Goal: Transaction & Acquisition: Obtain resource

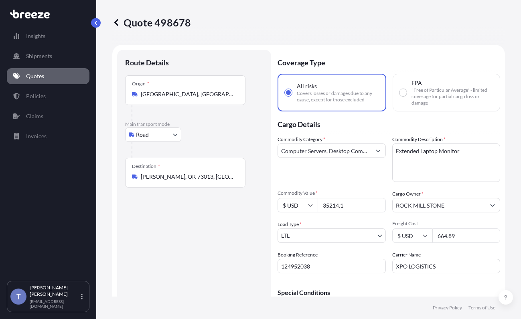
select select "Road"
select select "1"
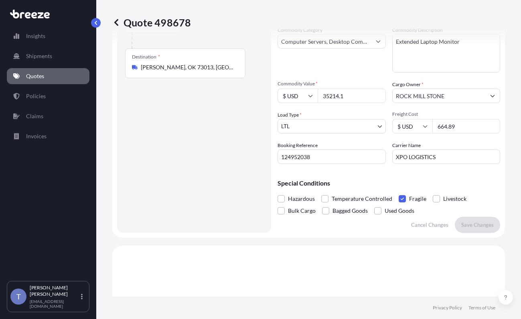
scroll to position [103, 0]
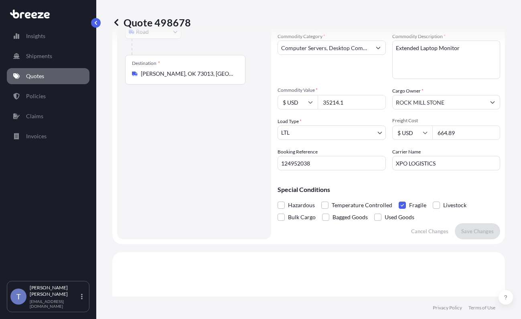
click at [37, 84] on link "Quotes" at bounding box center [48, 76] width 83 height 16
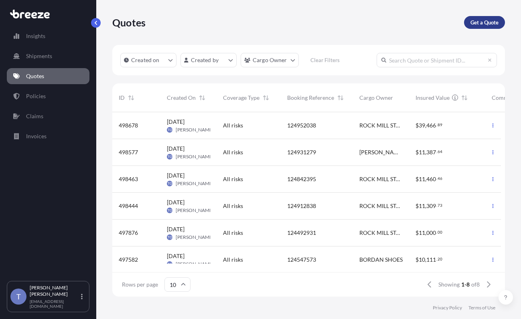
click at [471, 26] on p "Get a Quote" at bounding box center [484, 22] width 28 height 8
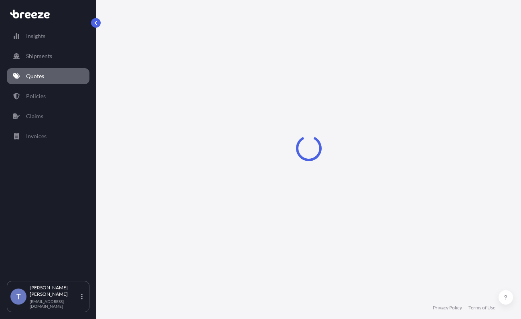
select select "Sea"
select select "1"
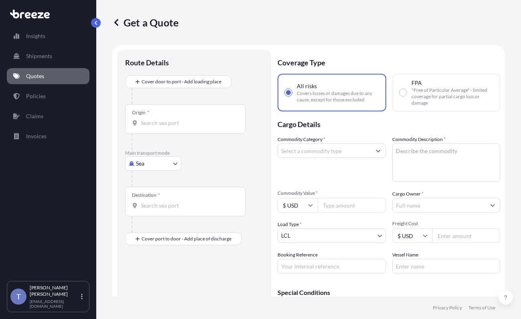
scroll to position [14, 0]
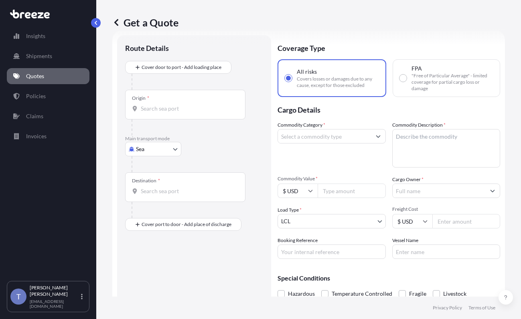
click at [162, 170] on body "Insights Shipments Quotes Policies Claims Invoices T Tania Orozco shipusa@glova…" at bounding box center [260, 189] width 521 height 379
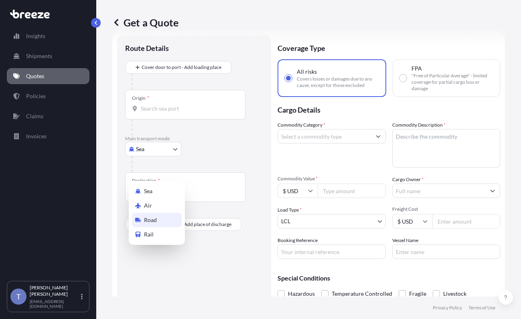
click at [169, 222] on div "Road" at bounding box center [157, 220] width 50 height 14
select select "Road"
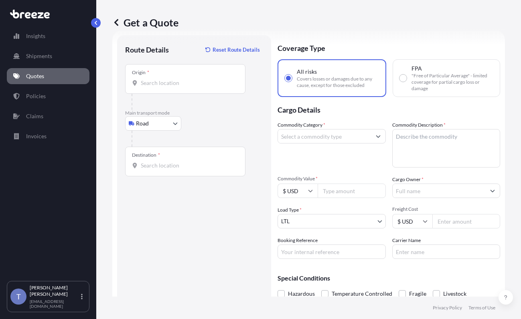
click at [185, 94] on div "Origin *" at bounding box center [185, 79] width 120 height 30
click at [185, 87] on input "Origin *" at bounding box center [188, 83] width 95 height 8
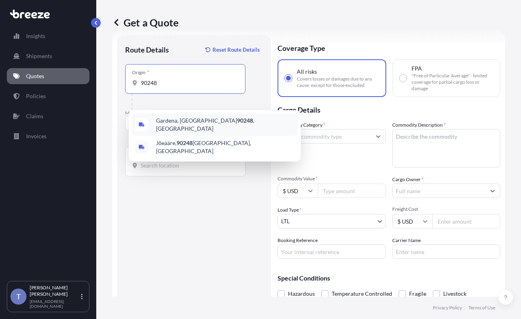
click at [174, 122] on span "Gardena, CA 90248 , USA" at bounding box center [225, 125] width 138 height 16
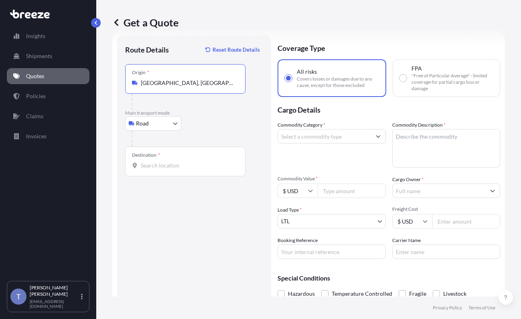
type input "Gardena, CA 90248, USA"
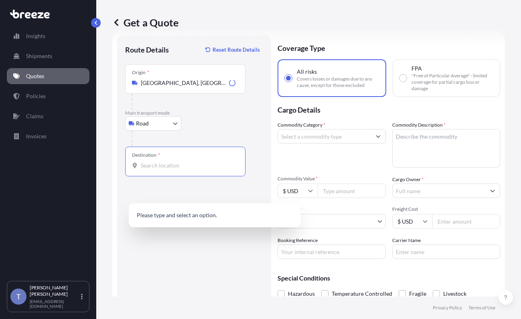
click at [167, 170] on input "Destination *" at bounding box center [188, 166] width 95 height 8
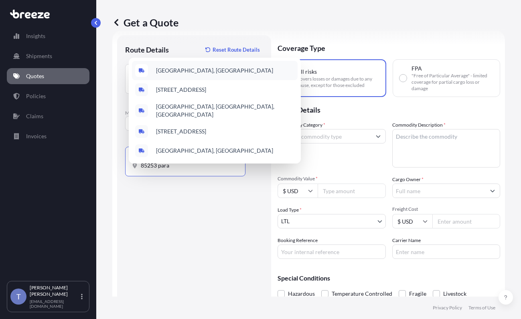
click at [197, 67] on span "Paradise Valley, AZ 85253, USA" at bounding box center [214, 71] width 117 height 8
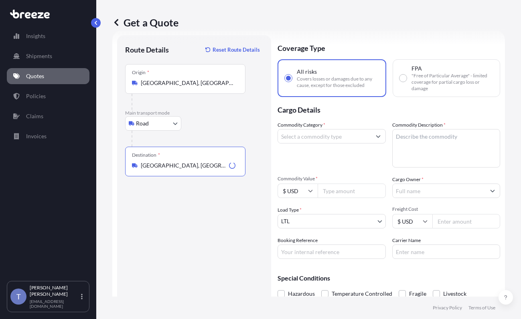
type input "Paradise Valley, AZ 85253, USA"
click at [339, 143] on input "Commodity Category *" at bounding box center [324, 136] width 93 height 14
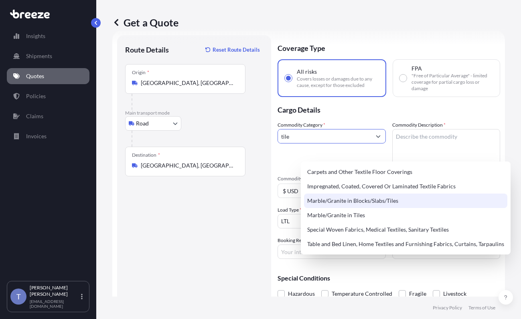
click at [410, 203] on div "Marble/Granite in Blocks/Slabs/Tiles" at bounding box center [405, 201] width 203 height 14
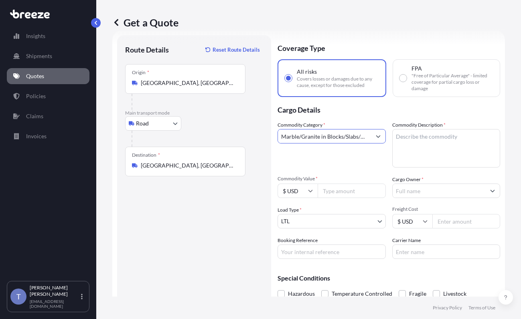
type input "Marble/Granite in Blocks/Slabs/Tiles"
click at [446, 156] on textarea "Commodity Description *" at bounding box center [446, 148] width 108 height 38
type textarea "TILE"
click at [374, 168] on div "Commodity Category * Marble/Granite in Blocks/Slabs/Tiles" at bounding box center [331, 144] width 108 height 46
click at [370, 198] on input "Commodity Value *" at bounding box center [351, 191] width 68 height 14
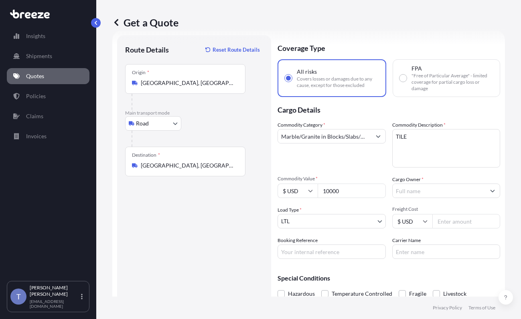
type input "10000"
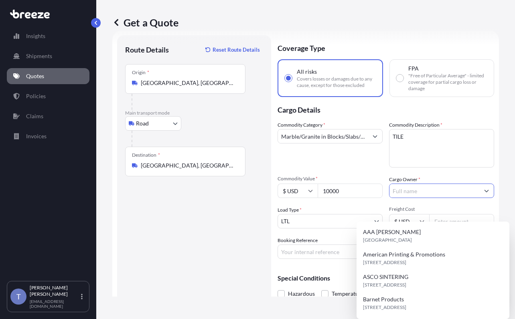
click at [447, 198] on input "Cargo Owner *" at bounding box center [434, 191] width 90 height 14
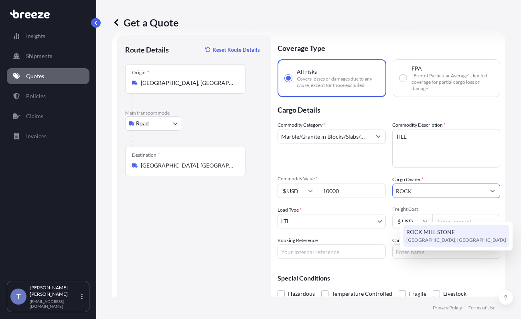
click at [431, 236] on span "ROCK MILL STONE" at bounding box center [430, 232] width 48 height 8
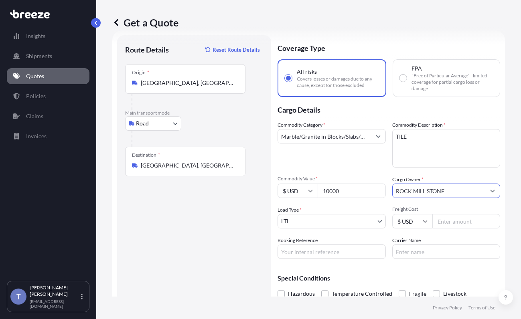
type input "ROCK MILL STONE"
click at [349, 259] on input "Booking Reference" at bounding box center [331, 251] width 108 height 14
type input "124952181"
click at [421, 259] on input "Carrier Name" at bounding box center [446, 251] width 108 height 14
type input "LEE JENNINGS"
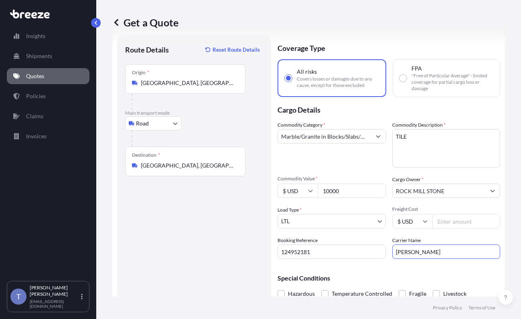
click at [458, 228] on input "Freight Cost" at bounding box center [466, 221] width 68 height 14
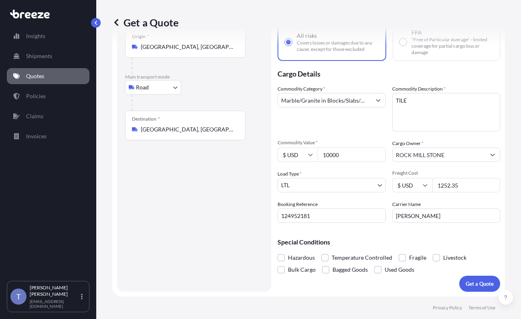
scroll to position [86, 0]
type input "1252.35"
click at [406, 254] on span at bounding box center [401, 257] width 7 height 7
click at [398, 252] on input "Fragile" at bounding box center [398, 252] width 0 height 0
click at [285, 266] on span at bounding box center [280, 269] width 7 height 7
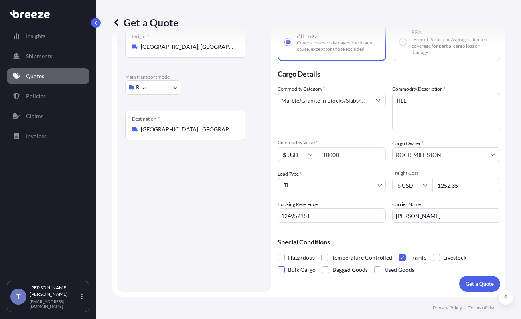
click at [277, 264] on input "Bulk Cargo" at bounding box center [277, 264] width 0 height 0
drag, startPoint x: 378, startPoint y: 264, endPoint x: 352, endPoint y: 266, distance: 26.1
click at [352, 266] on div "Hazardous Temperature Controlled Fragile Livestock Bulk Cargo Bagged Goods Used…" at bounding box center [388, 264] width 222 height 24
copy span "Bulk Cargo"
click at [285, 266] on span at bounding box center [280, 269] width 7 height 7
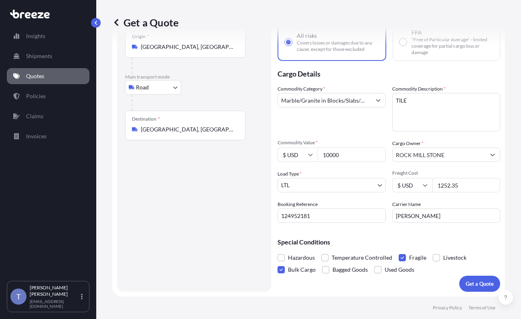
click at [277, 264] on input "Bulk Cargo" at bounding box center [277, 264] width 0 height 0
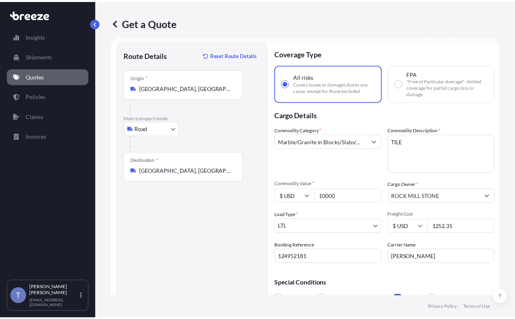
scroll to position [6, 0]
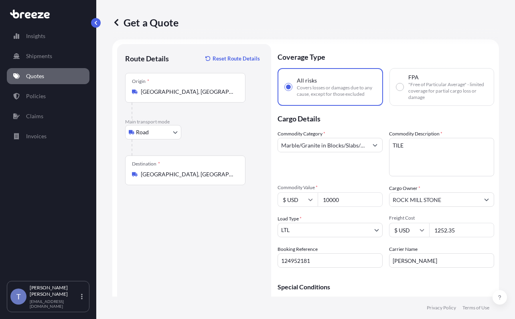
click at [366, 152] on input "Marble/Granite in Blocks/Slabs/Tiles" at bounding box center [323, 145] width 90 height 14
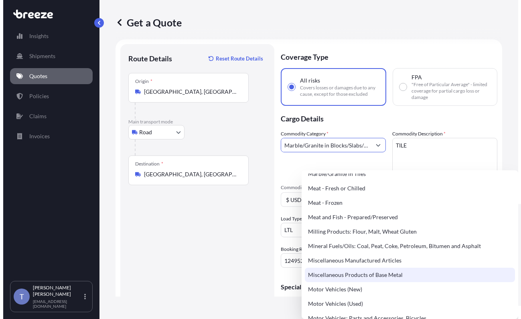
scroll to position [1082, 0]
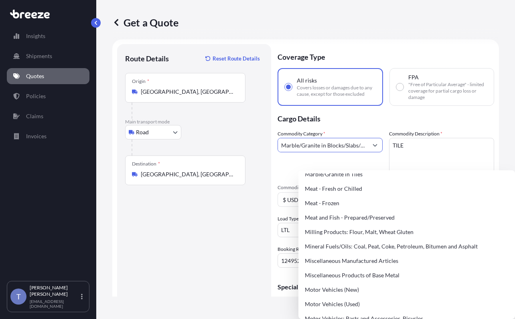
click at [376, 167] on div "Marble/Granite in Blocks/Slabs/Tiles" at bounding box center [406, 160] width 210 height 14
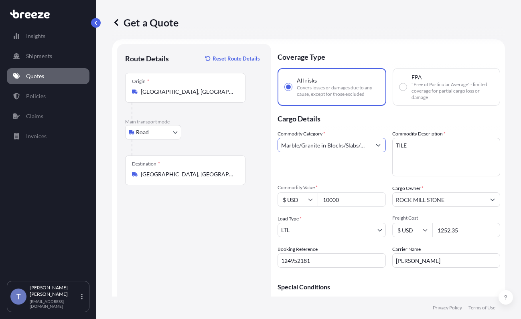
click at [335, 176] on div "Commodity Category * Marble/Granite in Blocks/Slabs/Tiles" at bounding box center [331, 153] width 108 height 46
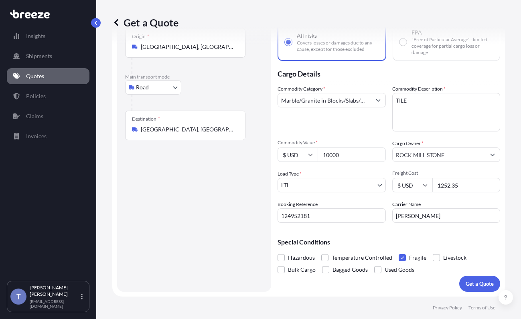
scroll to position [86, 0]
click at [474, 280] on p "Get a Quote" at bounding box center [479, 284] width 28 height 8
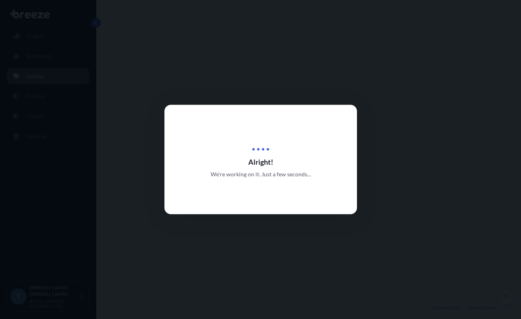
select select "Road"
select select "1"
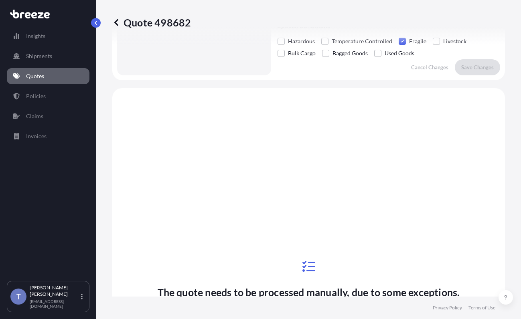
scroll to position [183, 0]
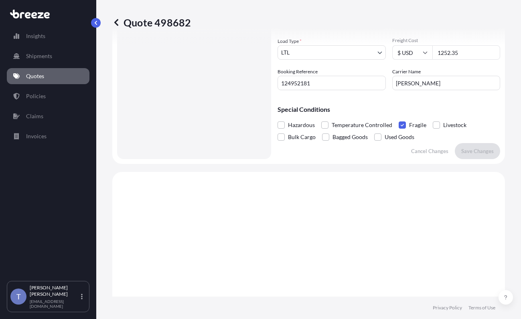
click at [54, 81] on link "Quotes" at bounding box center [48, 76] width 83 height 16
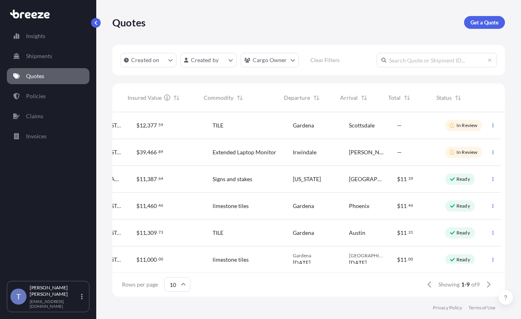
scroll to position [0, 295]
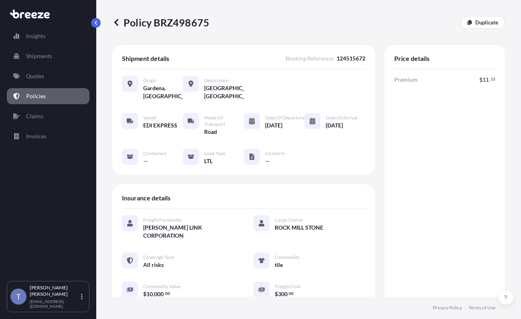
scroll to position [321, 0]
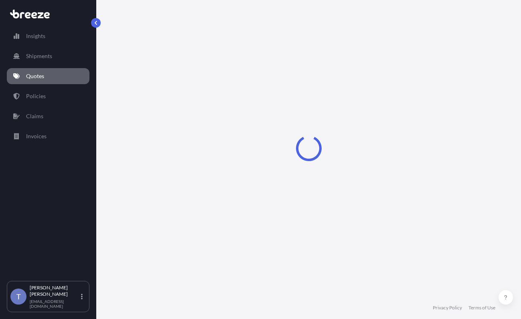
select select "Road"
select select "1"
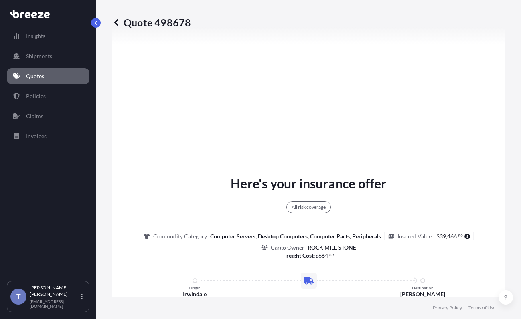
scroll to position [103, 0]
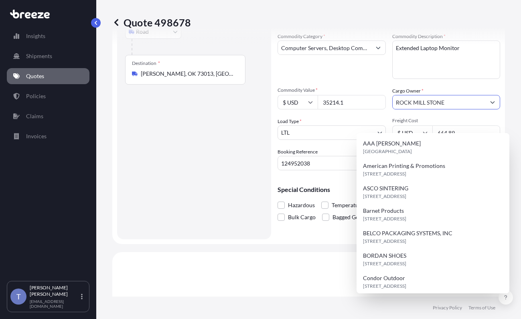
click at [427, 109] on input "ROCK MILL STONE" at bounding box center [438, 102] width 93 height 14
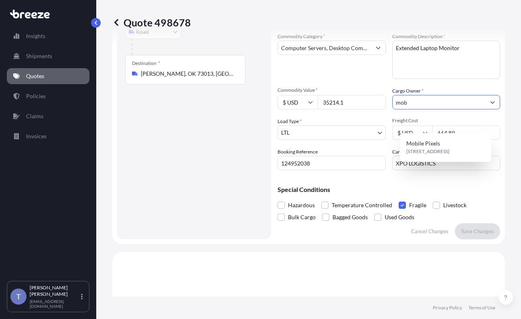
click at [446, 151] on span "5268 Rivergrade Rd, 91706, Irwindale, United States" at bounding box center [427, 151] width 43 height 8
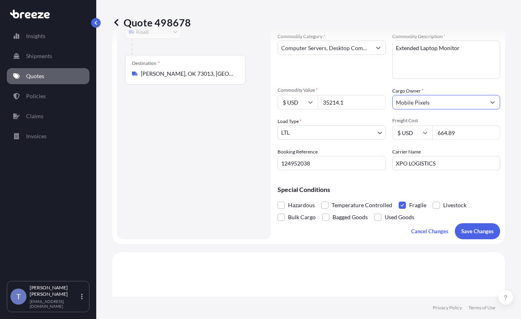
type input "Mobile Pixels"
click at [471, 235] on p "Save Changes" at bounding box center [477, 231] width 32 height 8
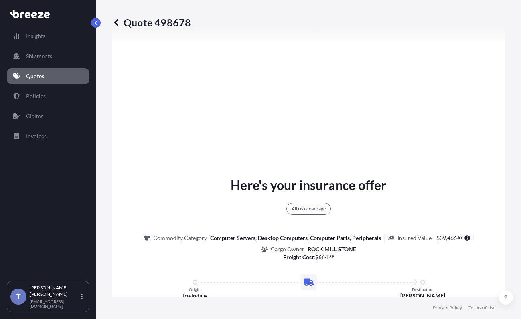
scroll to position [343, 0]
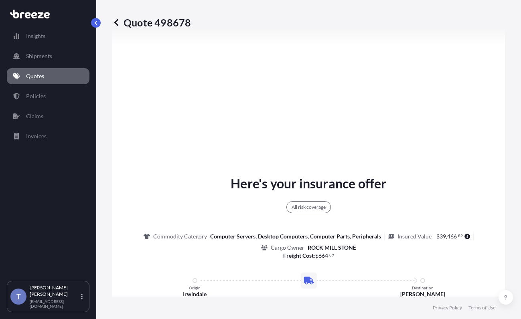
select select "Road"
select select "1"
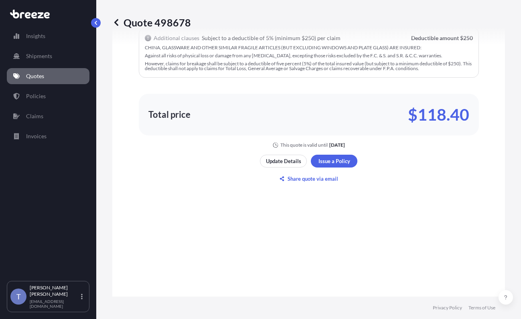
scroll to position [624, 0]
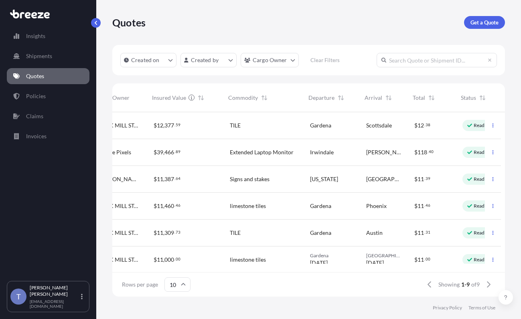
scroll to position [0, 295]
